Goal: Information Seeking & Learning: Learn about a topic

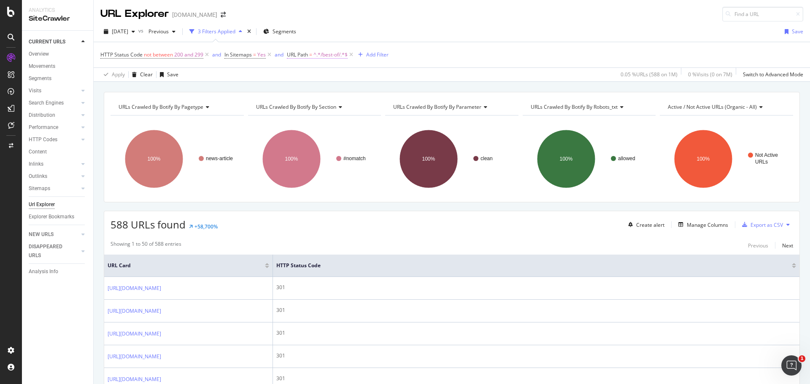
click at [335, 56] on span "^.*/best-of/.*$" at bounding box center [330, 55] width 34 height 12
click at [383, 89] on icon at bounding box center [380, 90] width 5 height 6
click at [307, 105] on div "Cancel" at bounding box center [310, 107] width 16 height 7
click at [333, 55] on span "^.*/best-of/.*$" at bounding box center [330, 55] width 34 height 12
click at [318, 76] on icon at bounding box center [319, 74] width 6 height 5
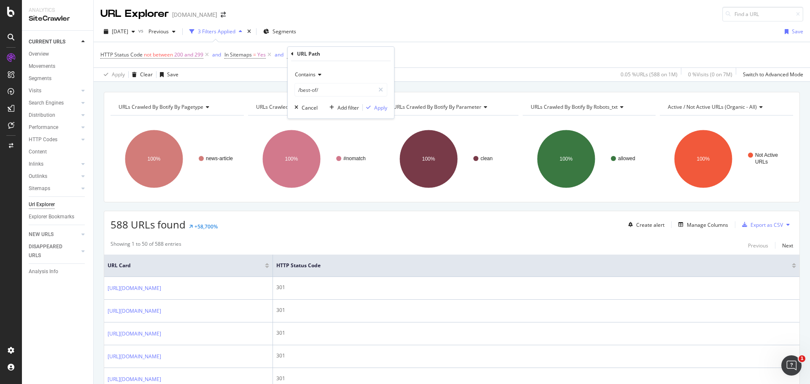
click at [343, 56] on div "URL Path" at bounding box center [341, 54] width 100 height 14
click at [433, 48] on div "HTTP Status Code not between 200 and 299 and In Sitemaps = Yes and URL Path = ^…" at bounding box center [451, 54] width 703 height 25
drag, startPoint x: 350, startPoint y: 55, endPoint x: 365, endPoint y: 85, distance: 33.2
click at [350, 54] on icon at bounding box center [351, 55] width 7 height 8
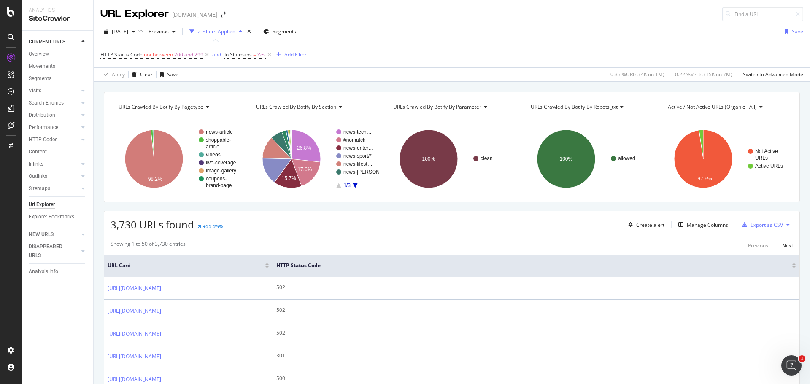
click at [618, 109] on icon at bounding box center [621, 107] width 6 height 5
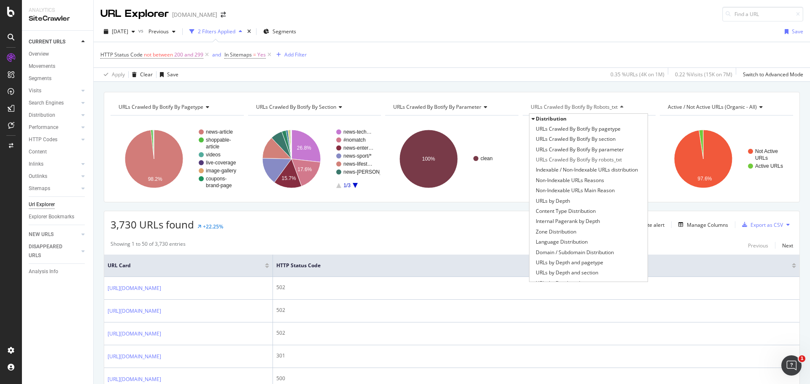
click at [540, 92] on div "URLs Crawled By Botify By pagetype Chart (by Value) Table Expand Export as CSV …" at bounding box center [452, 92] width 716 height 20
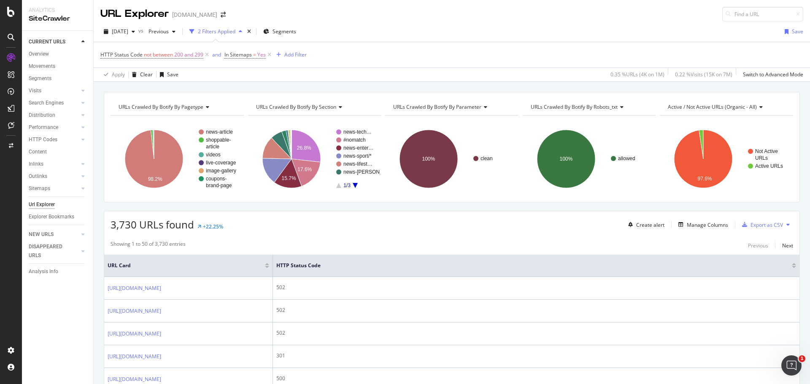
click at [586, 105] on span "URLs Crawled By Botify By robots_txt" at bounding box center [574, 106] width 87 height 7
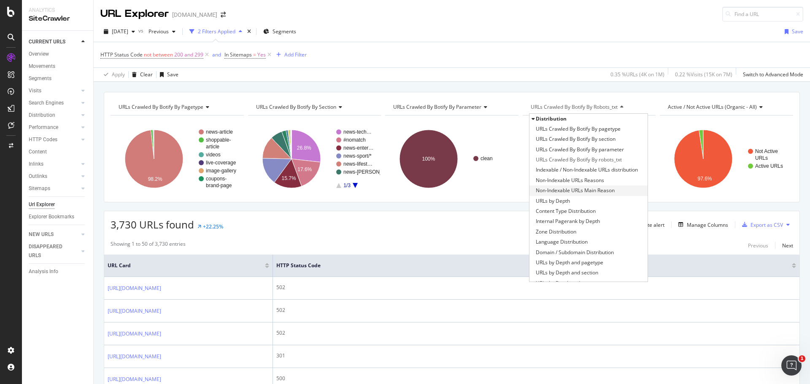
click at [566, 190] on span "Non-Indexable URLs Main Reason" at bounding box center [575, 190] width 79 height 8
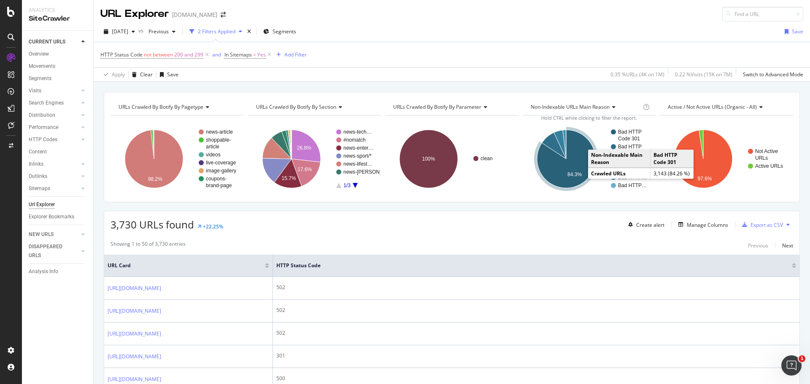
drag, startPoint x: 584, startPoint y: 173, endPoint x: 578, endPoint y: 165, distance: 10.2
click at [578, 165] on icon "A chart." at bounding box center [566, 159] width 58 height 58
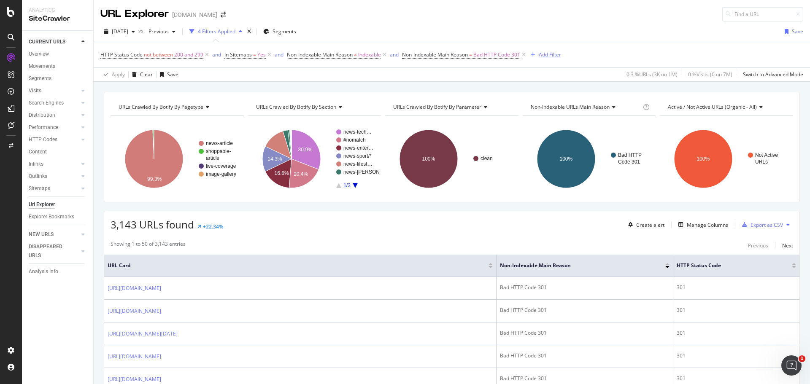
click at [556, 56] on div "Add Filter" at bounding box center [550, 54] width 22 height 7
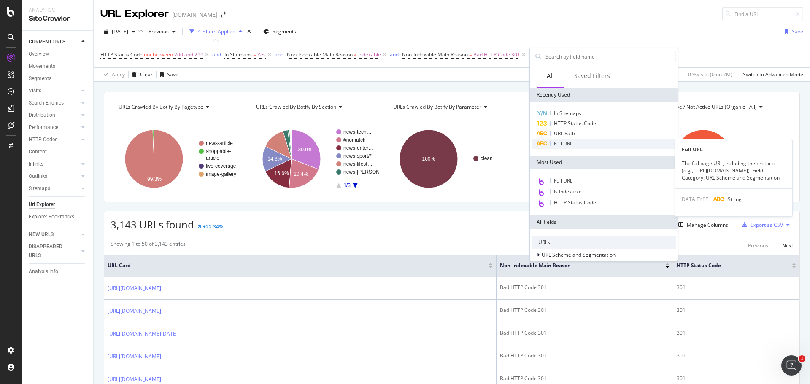
click at [566, 143] on span "Full URL" at bounding box center [563, 143] width 19 height 7
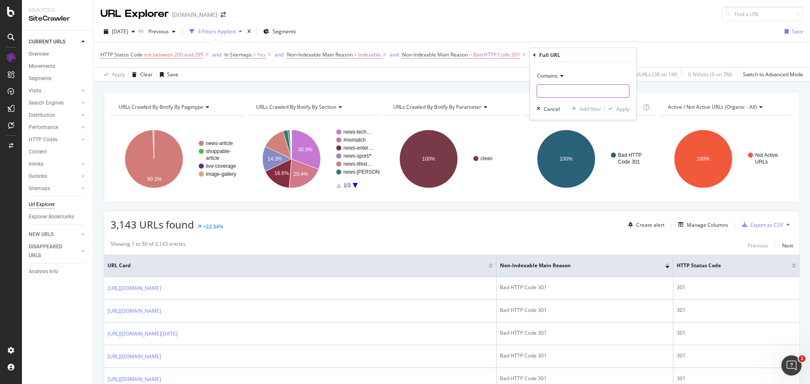
click at [570, 91] on input "text" at bounding box center [583, 91] width 92 height 14
type input "/tech/"
click at [622, 106] on div "Apply" at bounding box center [622, 108] width 13 height 7
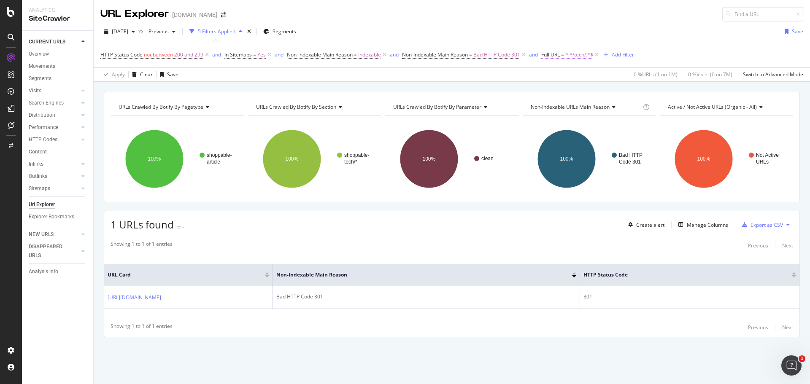
click at [576, 55] on span "^.*/tech/.*$" at bounding box center [579, 55] width 28 height 12
click at [566, 89] on input "/tech/" at bounding box center [591, 90] width 80 height 14
click at [567, 90] on input "/tech/" at bounding box center [591, 90] width 80 height 14
type input "/technology/"
click at [635, 108] on div "Apply" at bounding box center [636, 107] width 13 height 7
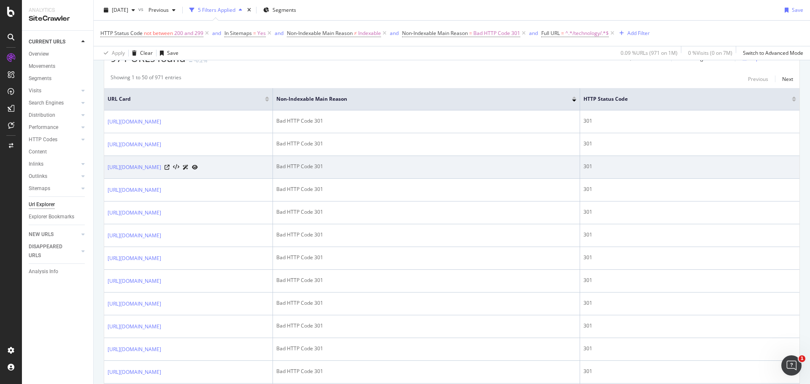
scroll to position [169, 0]
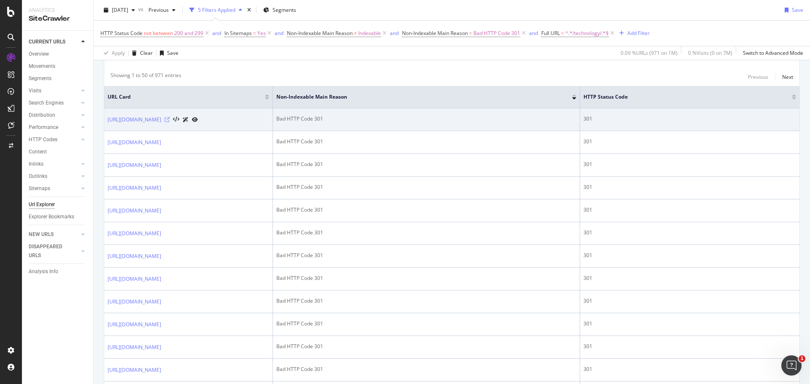
click at [170, 122] on icon at bounding box center [167, 119] width 5 height 5
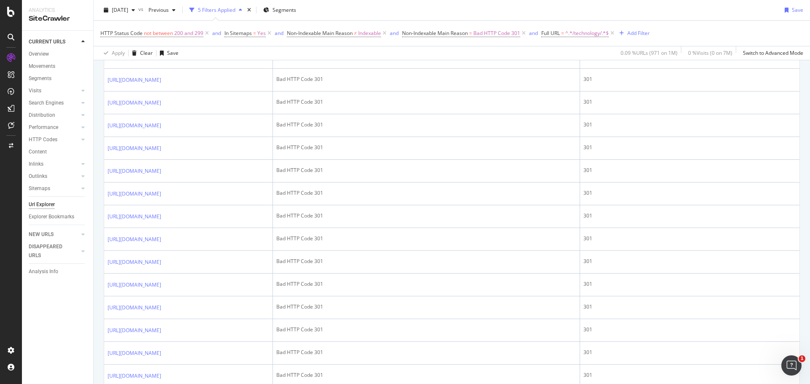
scroll to position [886, 0]
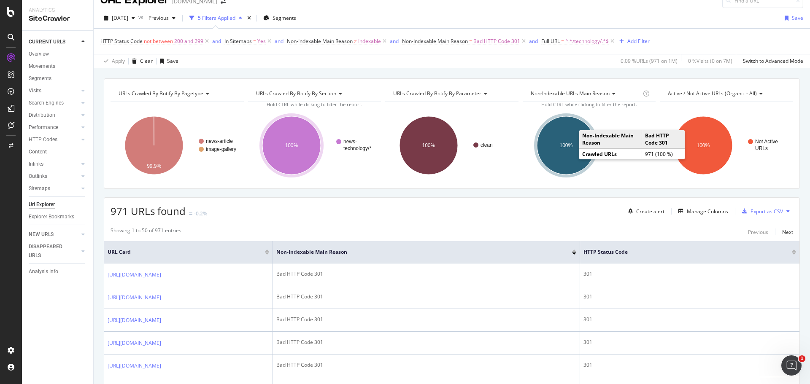
scroll to position [0, 0]
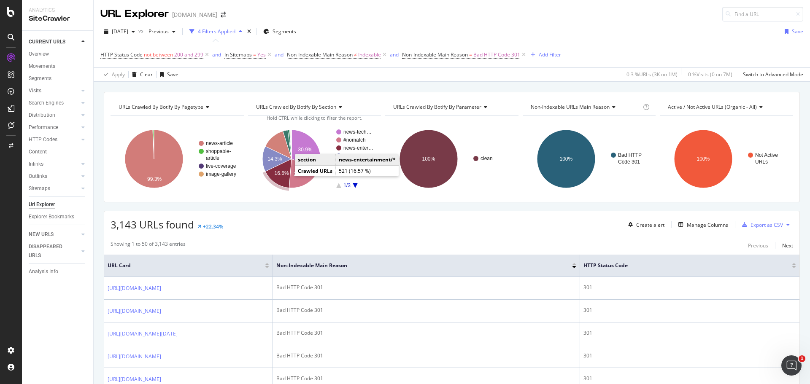
click at [283, 175] on text "16.6%" at bounding box center [281, 173] width 14 height 6
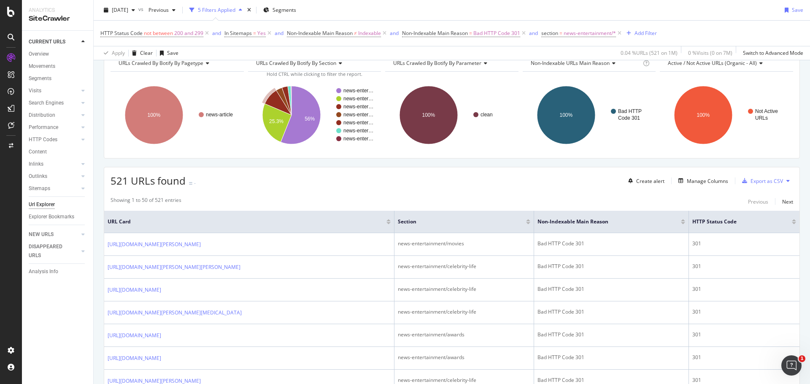
scroll to position [84, 0]
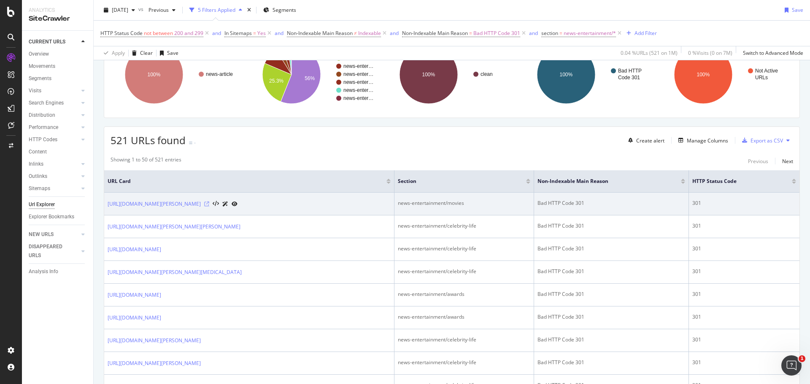
click at [209, 207] on icon at bounding box center [206, 204] width 5 height 5
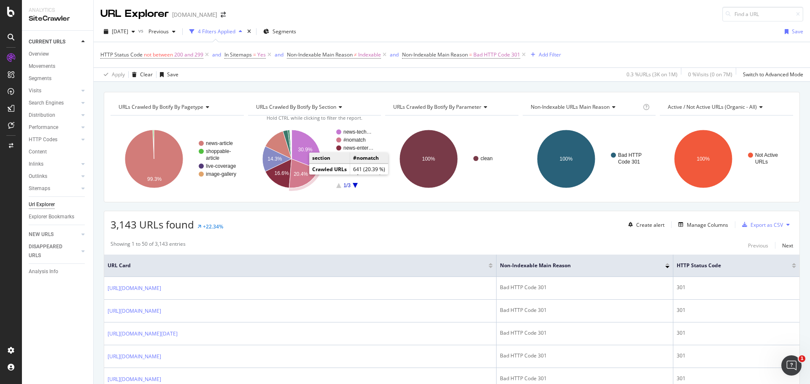
drag, startPoint x: 302, startPoint y: 172, endPoint x: 454, endPoint y: 201, distance: 154.7
click at [302, 172] on text "20.4%" at bounding box center [301, 174] width 14 height 6
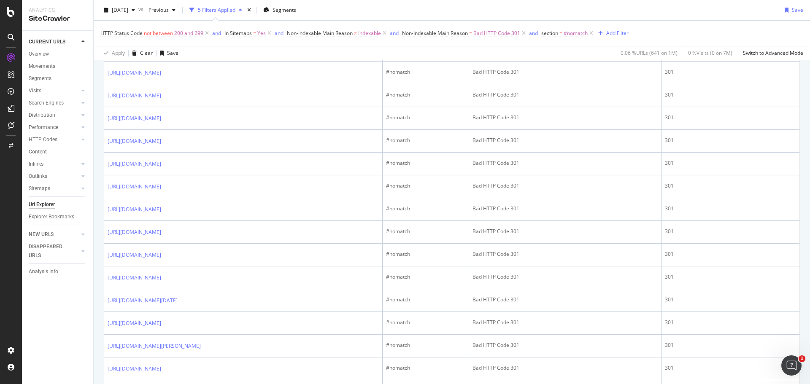
scroll to position [717, 0]
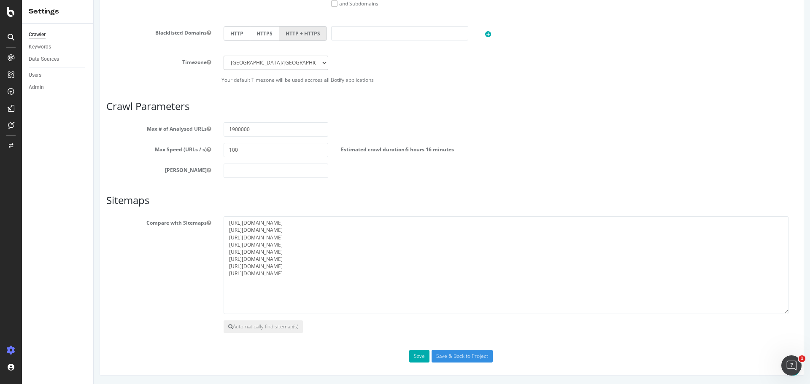
drag, startPoint x: 344, startPoint y: 274, endPoint x: 220, endPoint y: 274, distance: 124.0
click at [220, 274] on div "[URL][DOMAIN_NAME] [URL][DOMAIN_NAME] [URL][DOMAIN_NAME] [URL][DOMAIN_NAME] [UR…" at bounding box center [510, 265] width 586 height 98
